Goal: Transaction & Acquisition: Purchase product/service

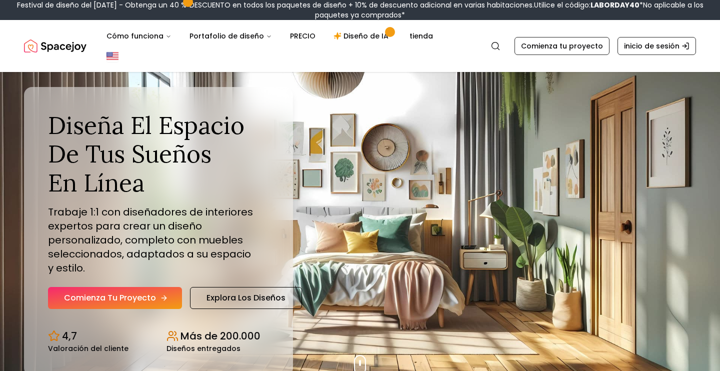
click at [137, 287] on link "Comienza tu proyecto" at bounding box center [115, 298] width 134 height 22
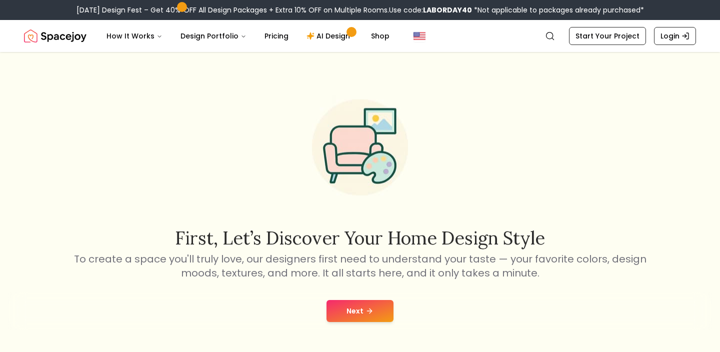
click at [359, 313] on button "Next" at bounding box center [360, 311] width 67 height 22
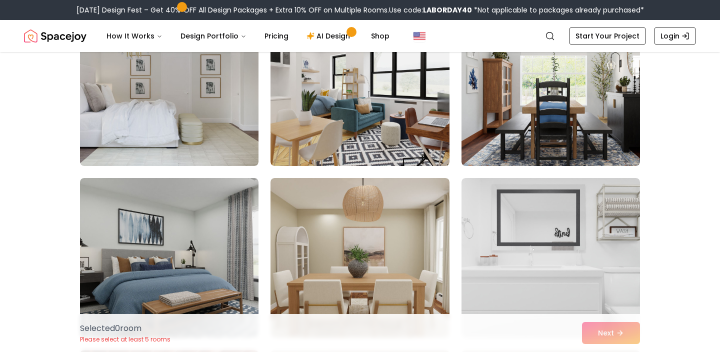
scroll to position [135, 0]
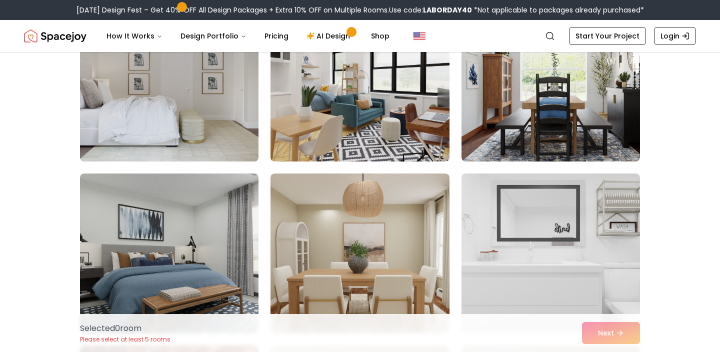
click at [239, 114] on img at bounding box center [170, 81] width 188 height 168
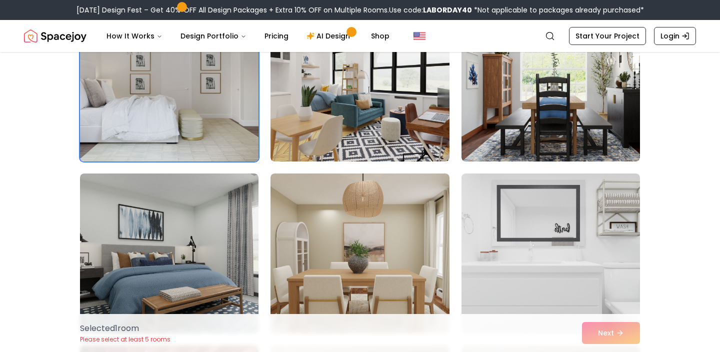
click at [698, 188] on div "Choose the Rooms That Inspire You Scroll through the collection and select 5 to…" at bounding box center [360, 309] width 720 height 752
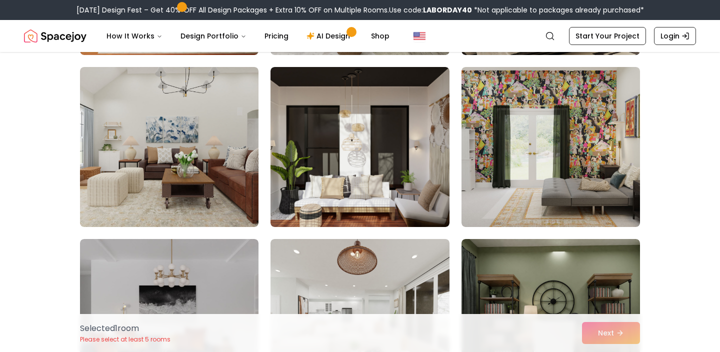
scroll to position [933, 0]
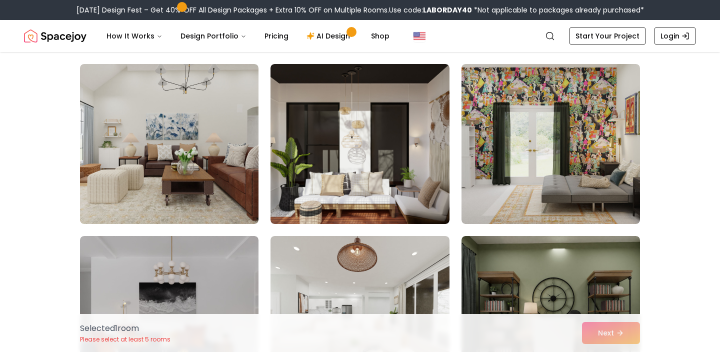
click at [698, 188] on div "Choose the Rooms That Inspire You Scroll through the collection and select 5 to…" at bounding box center [360, 50] width 720 height 1829
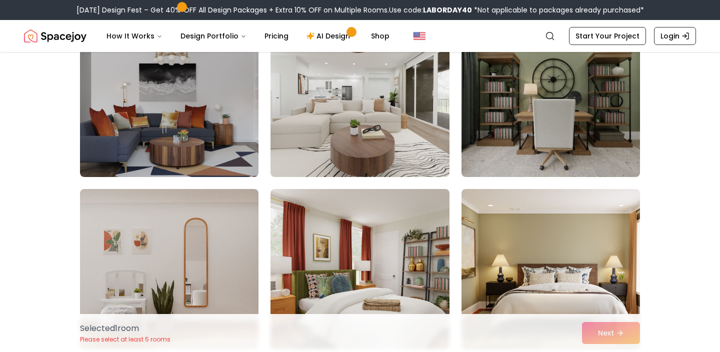
scroll to position [1144, 0]
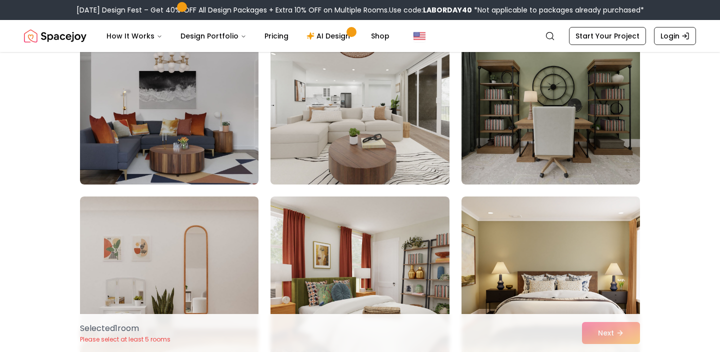
click at [421, 134] on img at bounding box center [360, 105] width 188 height 168
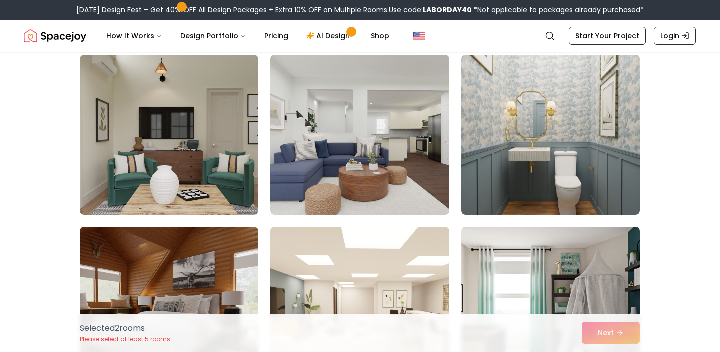
scroll to position [1460, 0]
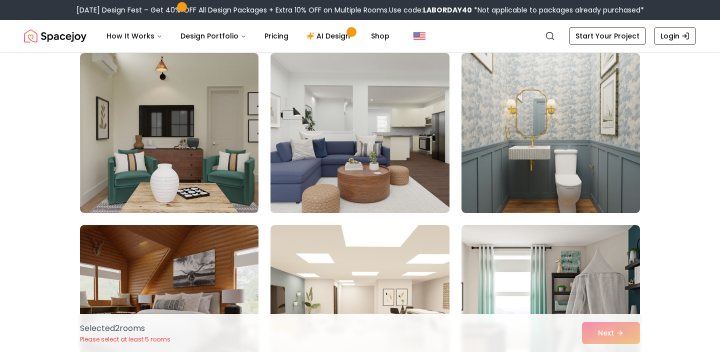
click at [405, 189] on img at bounding box center [360, 133] width 188 height 168
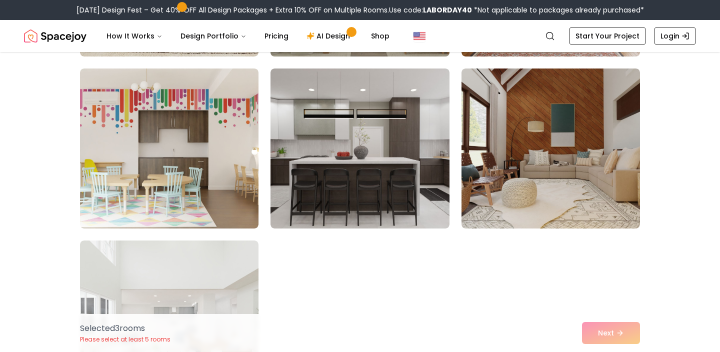
scroll to position [2144, 0]
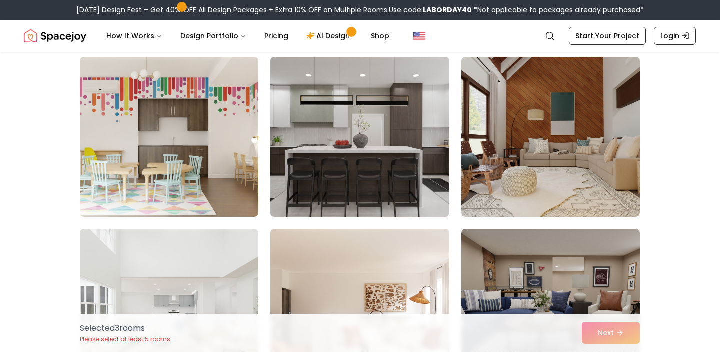
click at [354, 158] on img at bounding box center [360, 137] width 188 height 168
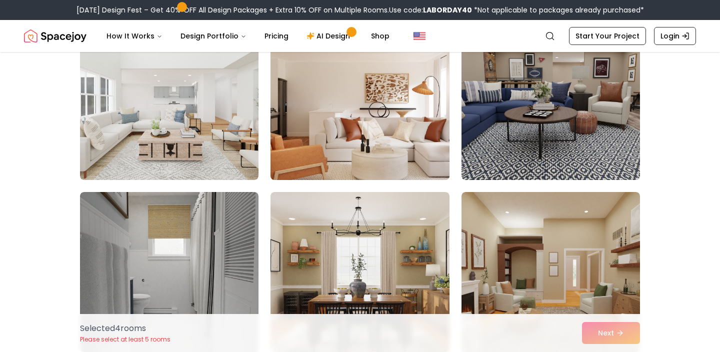
scroll to position [2359, 0]
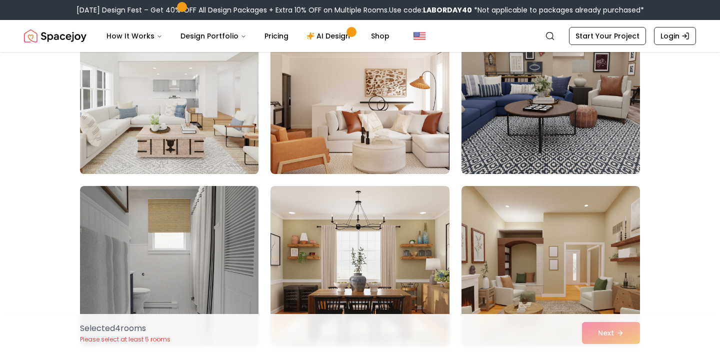
click at [176, 170] on img at bounding box center [170, 94] width 188 height 168
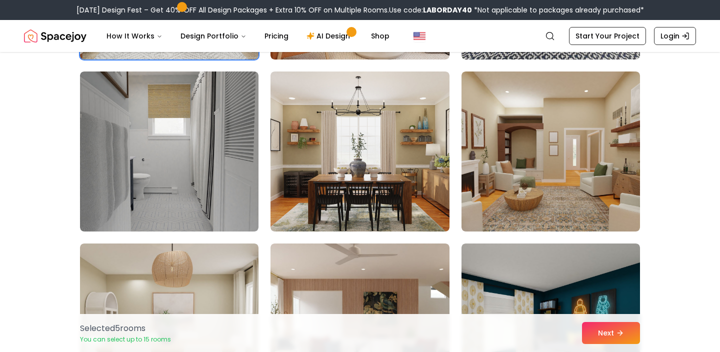
scroll to position [2497, 0]
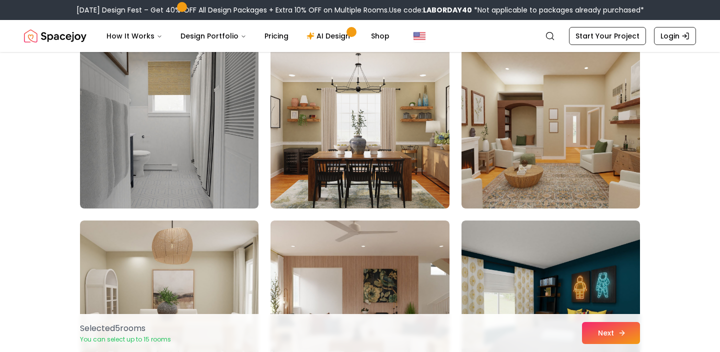
click at [620, 325] on button "Next" at bounding box center [611, 333] width 58 height 22
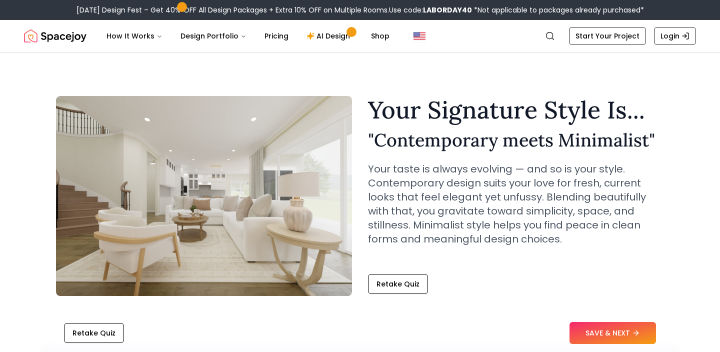
click at [607, 336] on button "SAVE & NEXT" at bounding box center [613, 333] width 87 height 22
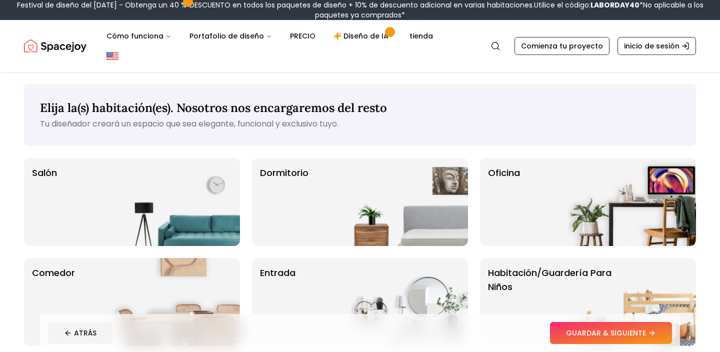
click at [604, 123] on div "Elija la(s) habitación(es). Nosotros nos encargaremos del resto Tu diseñador cr…" at bounding box center [360, 115] width 672 height 62
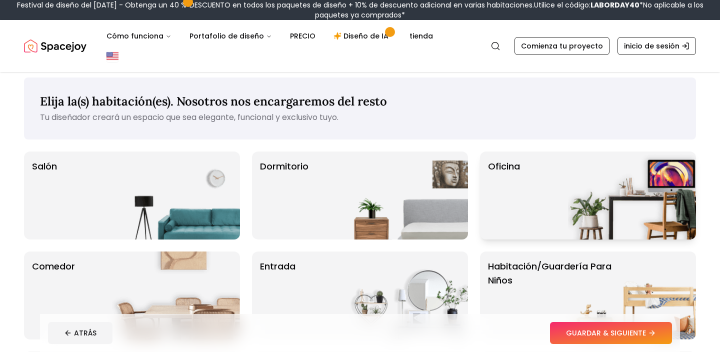
scroll to position [-1, 0]
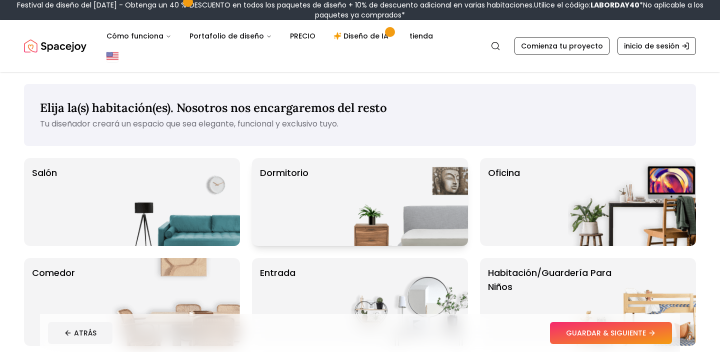
click at [446, 194] on img at bounding box center [404, 202] width 128 height 88
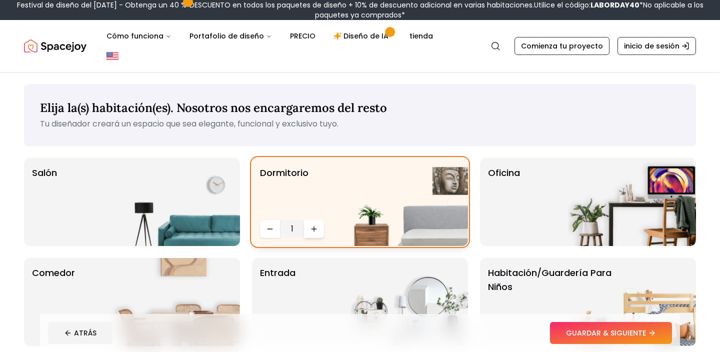
click at [316, 225] on icon "Aumentar la cantidad" at bounding box center [314, 229] width 8 height 8
click at [208, 201] on img at bounding box center [176, 202] width 128 height 88
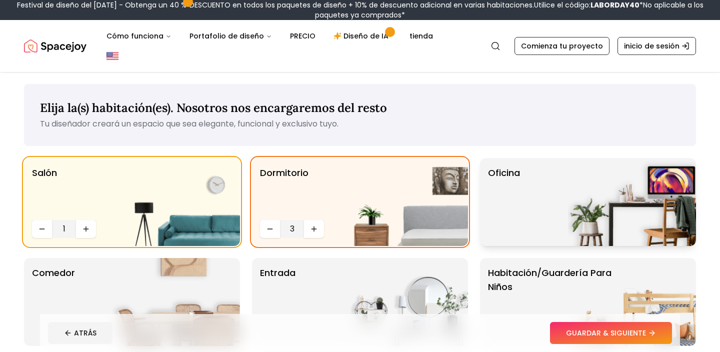
click at [557, 194] on div "oficina" at bounding box center [588, 202] width 216 height 88
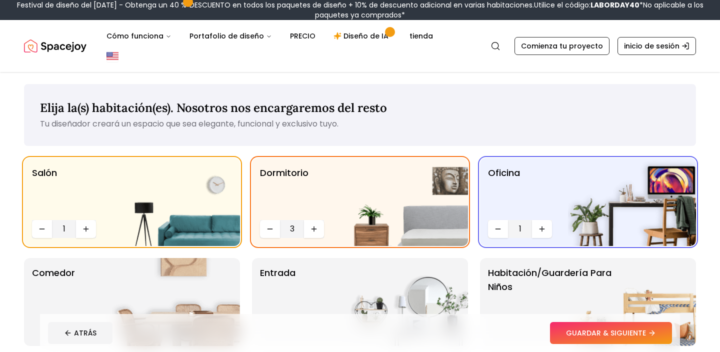
click at [489, 134] on div "Elija la(s) habitación(es). Nosotros nos encargaremos del resto Tu diseñador cr…" at bounding box center [360, 265] width 672 height 362
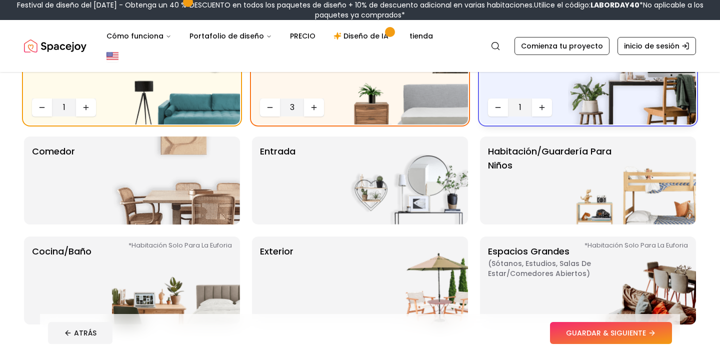
scroll to position [127, 0]
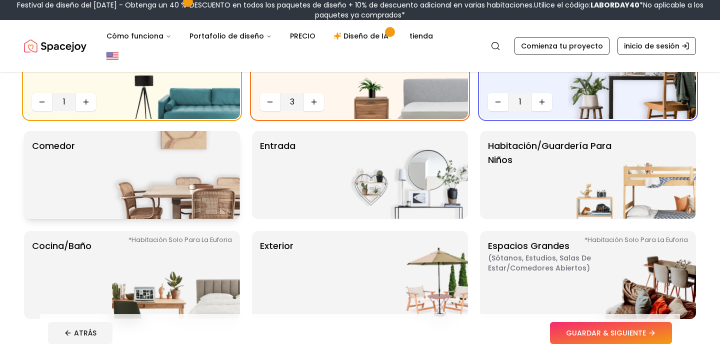
click at [169, 166] on img at bounding box center [176, 175] width 128 height 88
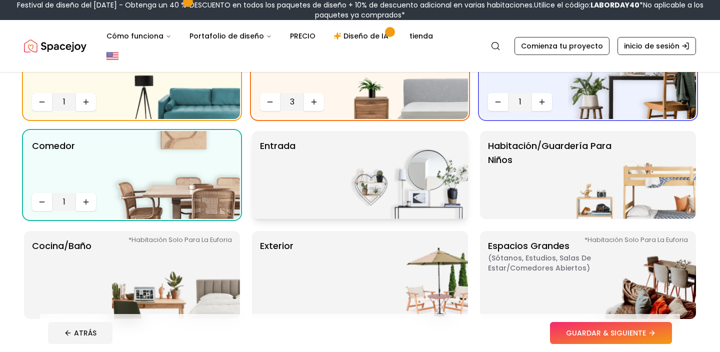
click at [401, 169] on img at bounding box center [404, 175] width 128 height 88
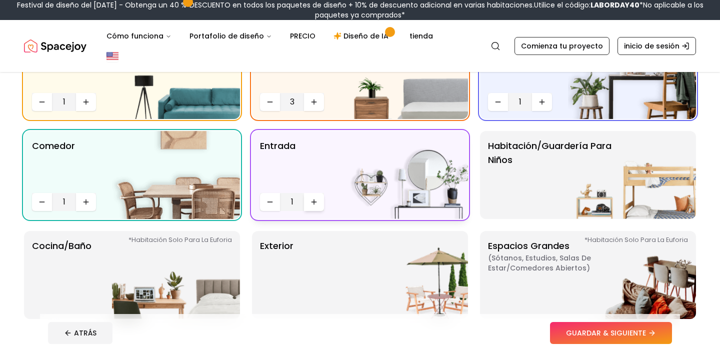
click at [317, 198] on icon "Aumentar la cantidad" at bounding box center [314, 202] width 8 height 8
click at [206, 250] on img at bounding box center [176, 275] width 128 height 88
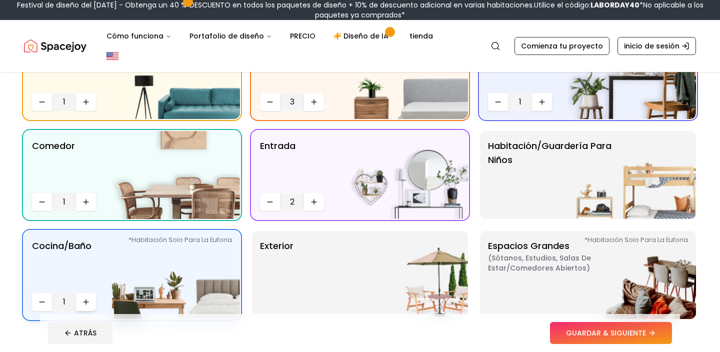
click at [84, 298] on icon "Aumentar la cantidad" at bounding box center [86, 302] width 8 height 8
click at [411, 255] on img at bounding box center [404, 275] width 128 height 88
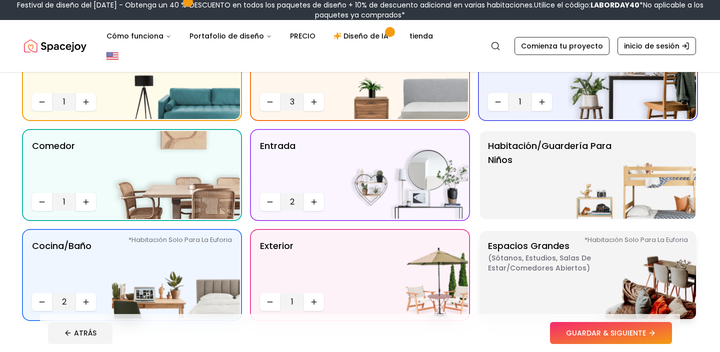
click at [646, 263] on img at bounding box center [632, 275] width 128 height 88
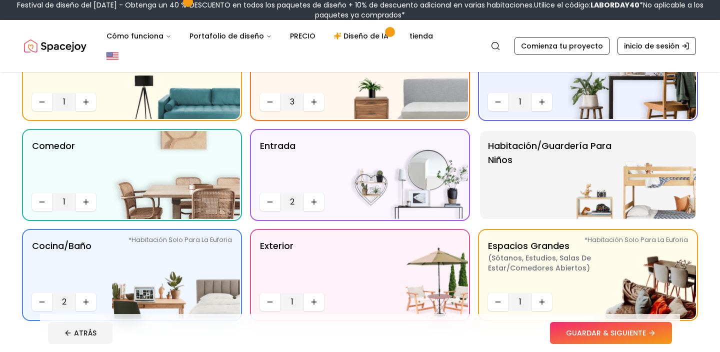
click at [705, 146] on div "Elija la(s) habitación(es). Nosotros nos encargaremos del resto Tu diseñador cr…" at bounding box center [360, 163] width 720 height 436
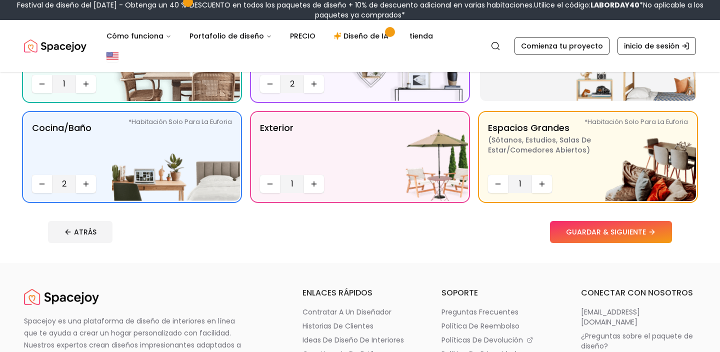
scroll to position [248, 0]
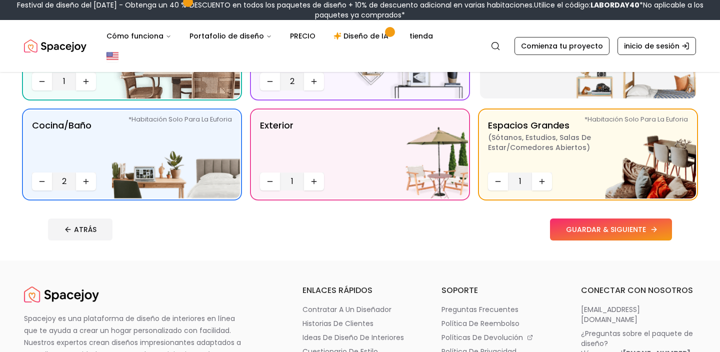
click at [665, 219] on button "GUARDAR & SIGUIENTE" at bounding box center [611, 230] width 122 height 22
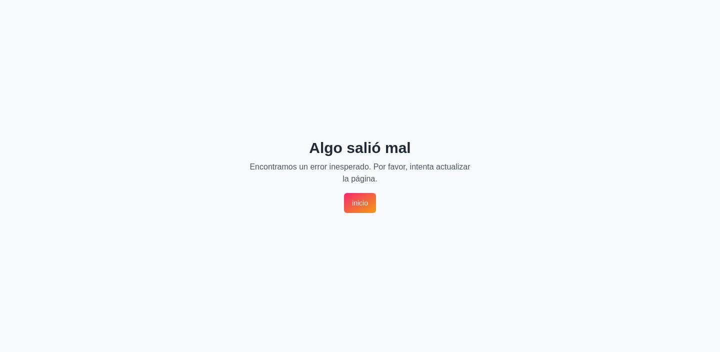
click at [362, 206] on link "inicio" at bounding box center [360, 203] width 32 height 20
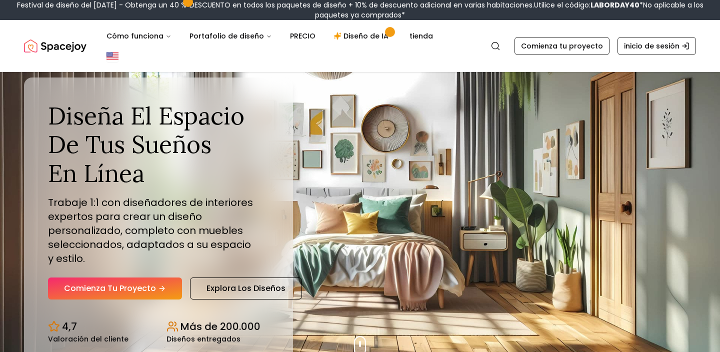
click at [152, 256] on div "Diseña el espacio de tus sueños en línea Trabaje 1:1 con diseñadores de interio…" at bounding box center [158, 201] width 221 height 199
click at [154, 278] on link "Comienza tu proyecto" at bounding box center [115, 289] width 134 height 22
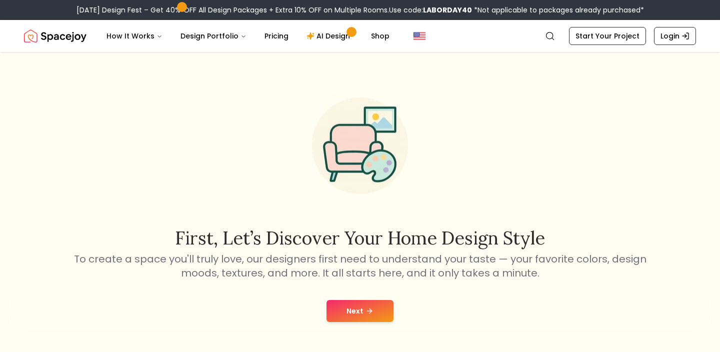
click at [352, 306] on button "Next" at bounding box center [360, 311] width 67 height 22
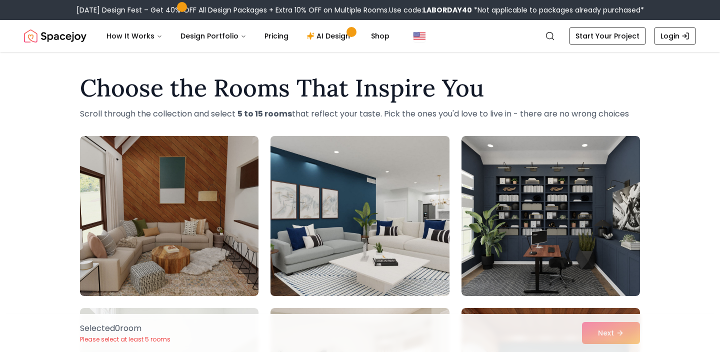
click at [342, 212] on img at bounding box center [360, 216] width 188 height 168
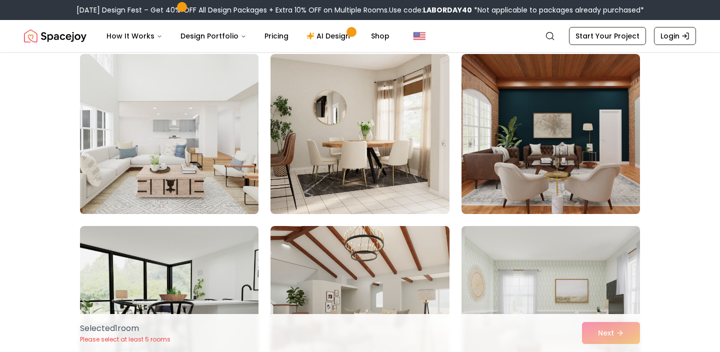
scroll to position [256, 0]
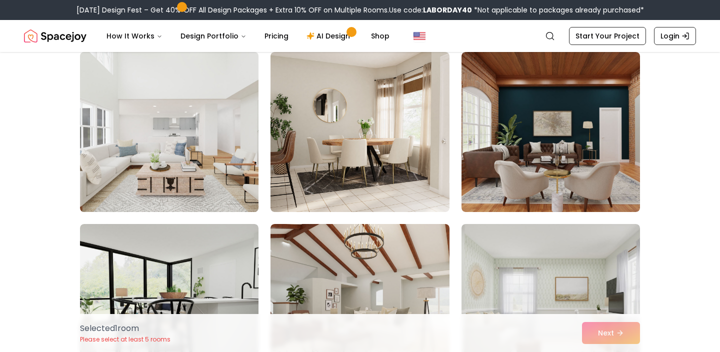
click at [214, 151] on img at bounding box center [170, 132] width 188 height 168
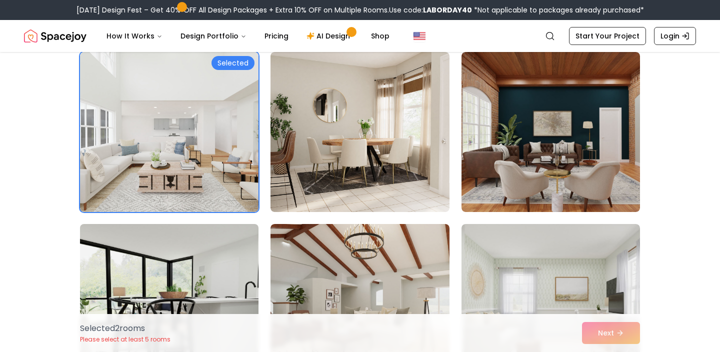
click at [219, 263] on img at bounding box center [170, 304] width 188 height 168
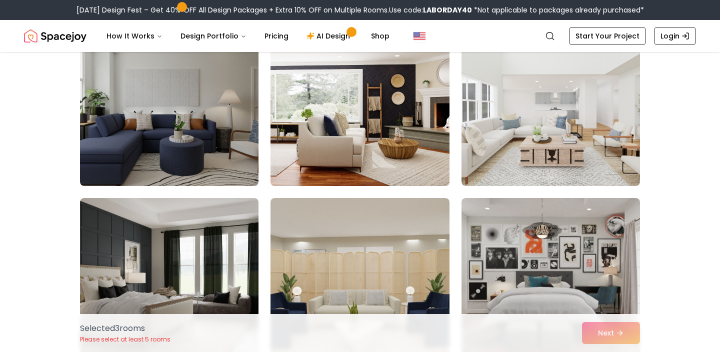
scroll to position [631, 0]
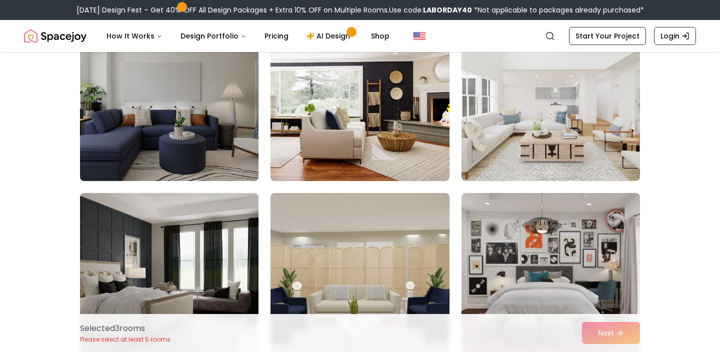
click at [209, 138] on img at bounding box center [170, 101] width 188 height 168
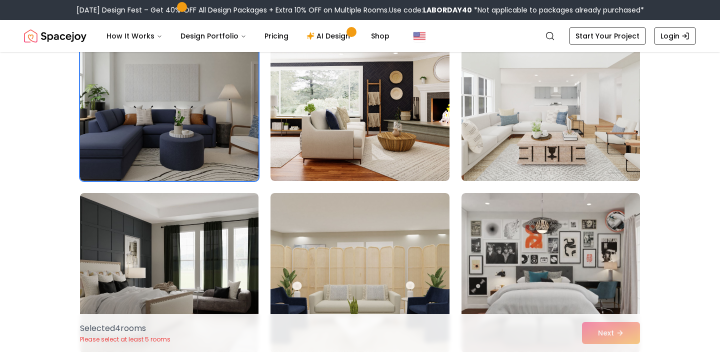
click at [636, 152] on img at bounding box center [551, 101] width 188 height 168
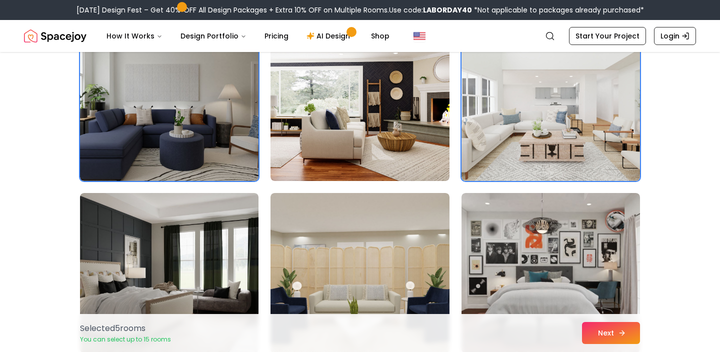
click at [603, 328] on button "Next" at bounding box center [611, 333] width 58 height 22
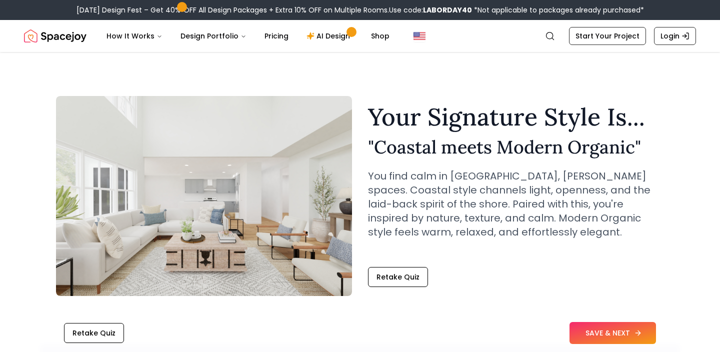
click at [603, 328] on button "SAVE & NEXT" at bounding box center [613, 333] width 87 height 22
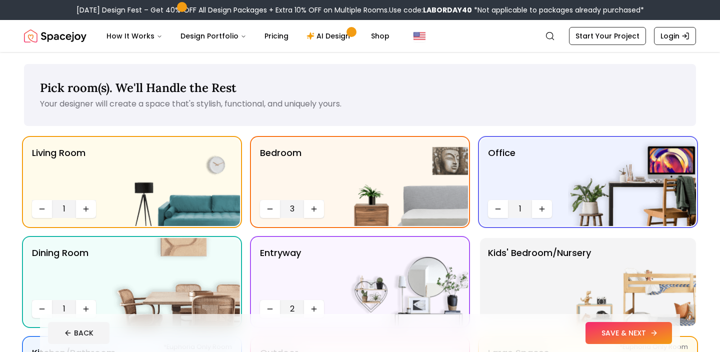
click at [631, 335] on button "SAVE & NEXT" at bounding box center [629, 333] width 87 height 22
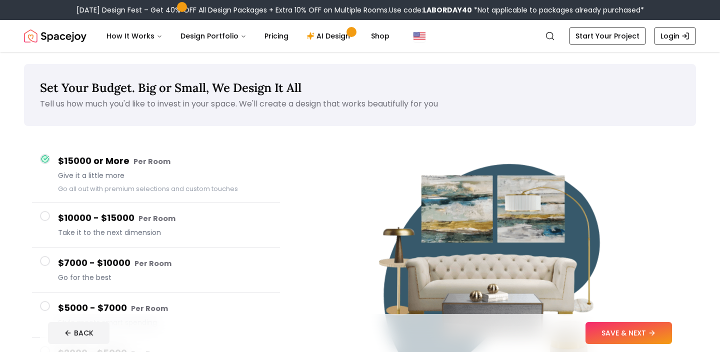
click at [634, 158] on div at bounding box center [496, 264] width 400 height 253
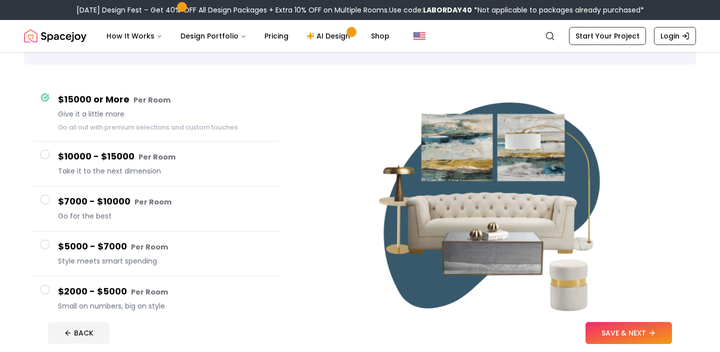
scroll to position [59, 0]
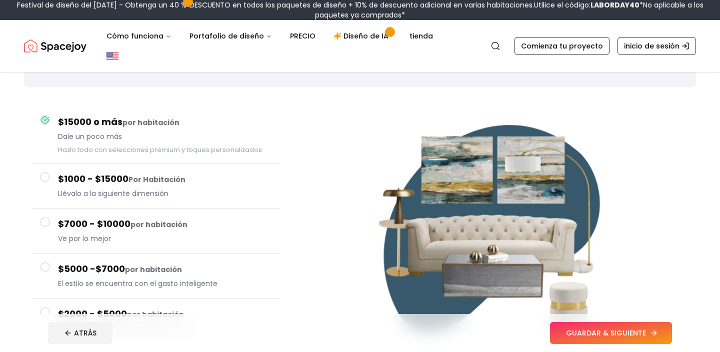
click at [588, 331] on button "GUARDAR & SIGUIENTE" at bounding box center [611, 333] width 122 height 22
